Goal: Book appointment/travel/reservation

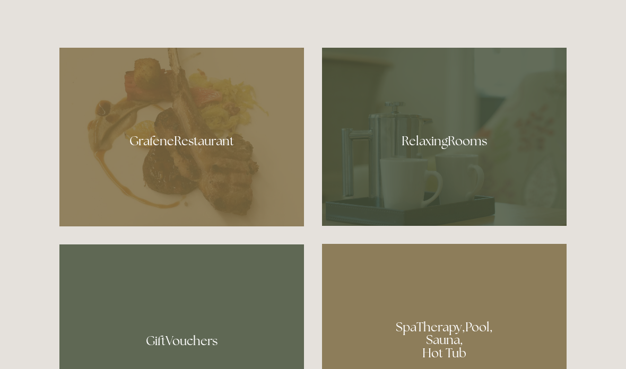
scroll to position [588, 0]
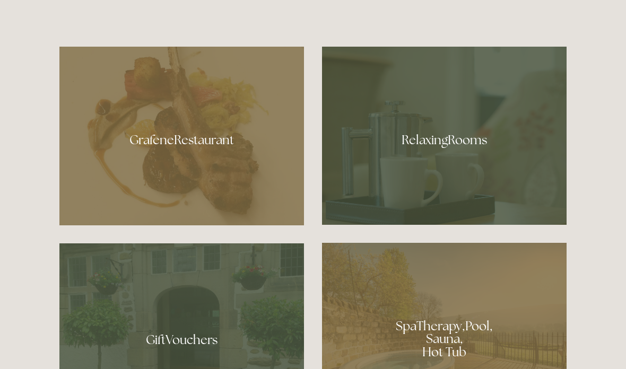
click at [109, 223] on div at bounding box center [181, 136] width 245 height 179
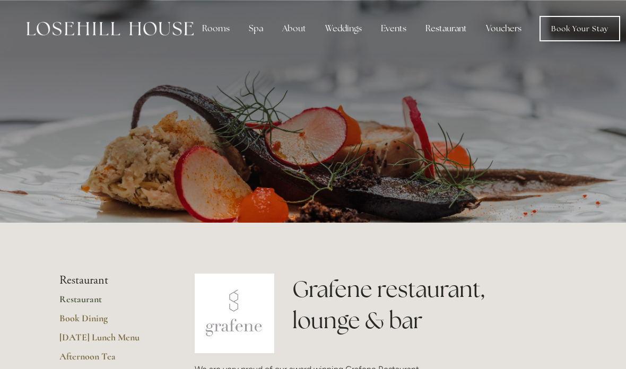
click at [259, 30] on div "Spa" at bounding box center [255, 28] width 31 height 21
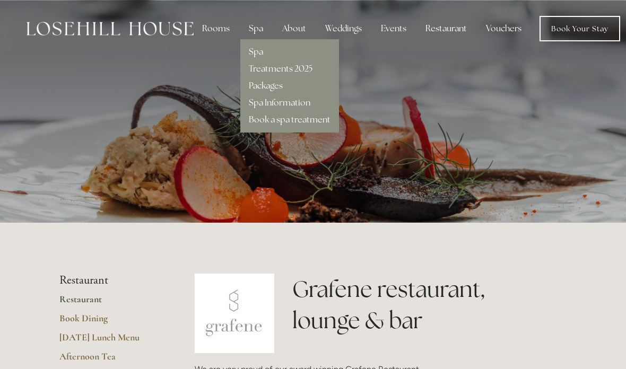
click at [269, 88] on link "Packages" at bounding box center [266, 85] width 34 height 11
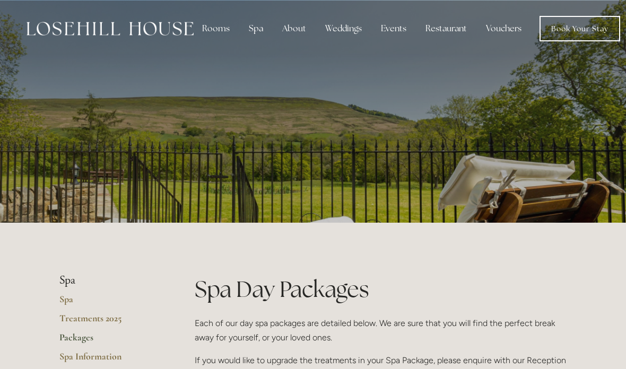
click at [222, 32] on div "Rooms" at bounding box center [216, 28] width 45 height 21
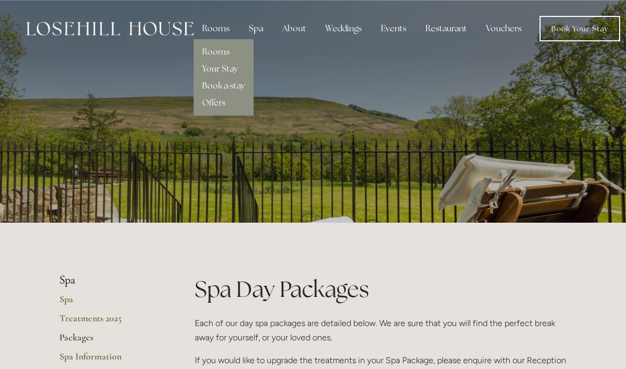
click at [228, 51] on link "Rooms" at bounding box center [216, 51] width 28 height 11
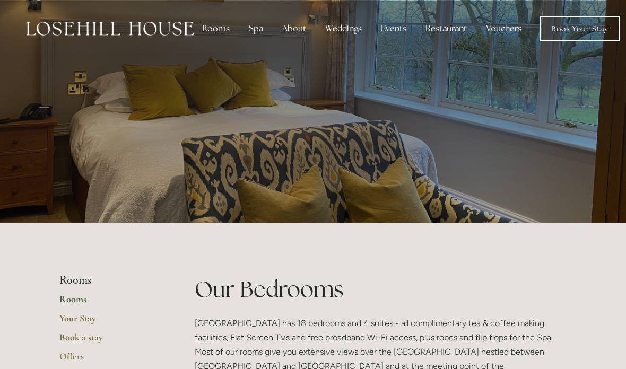
click at [91, 330] on link "Your Stay" at bounding box center [109, 322] width 101 height 19
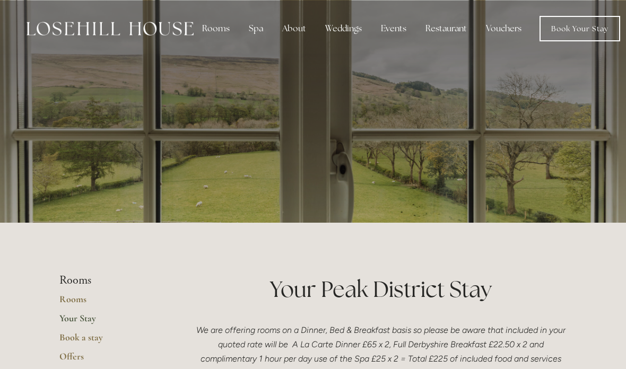
click at [574, 40] on link "Book Your Stay" at bounding box center [580, 28] width 81 height 25
